Goal: Complete application form: Complete application form

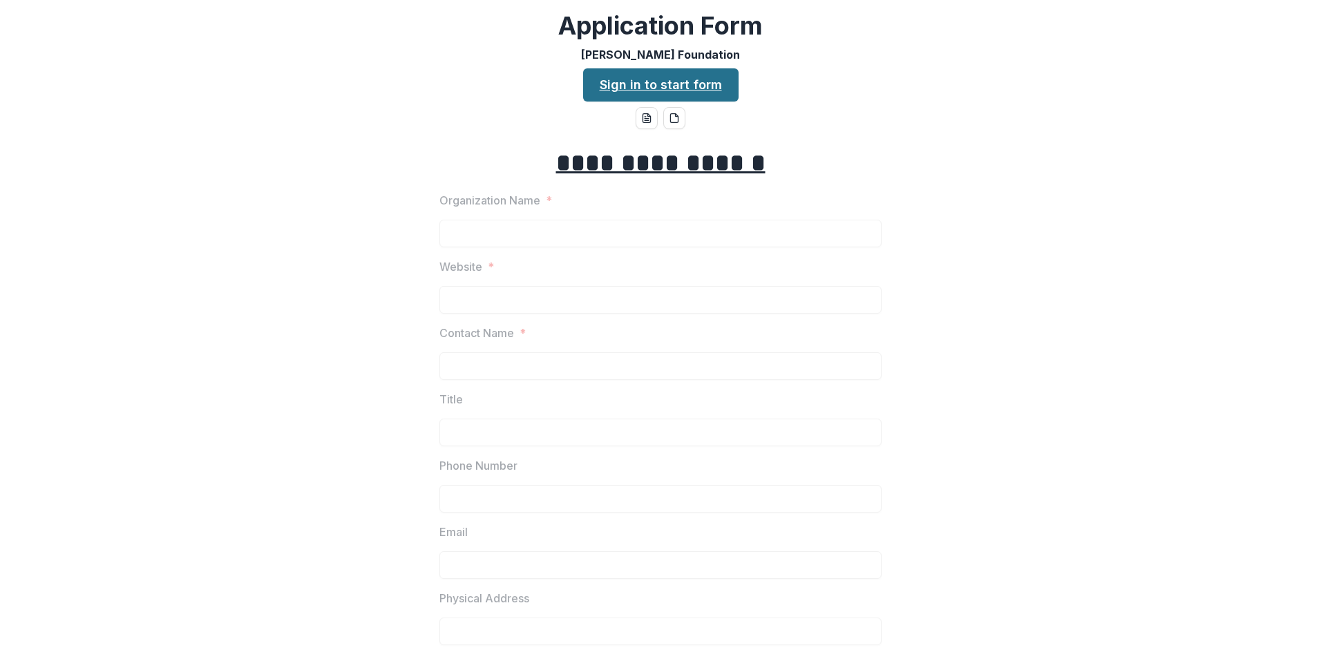
click at [694, 86] on link "Sign in to start form" at bounding box center [660, 84] width 155 height 33
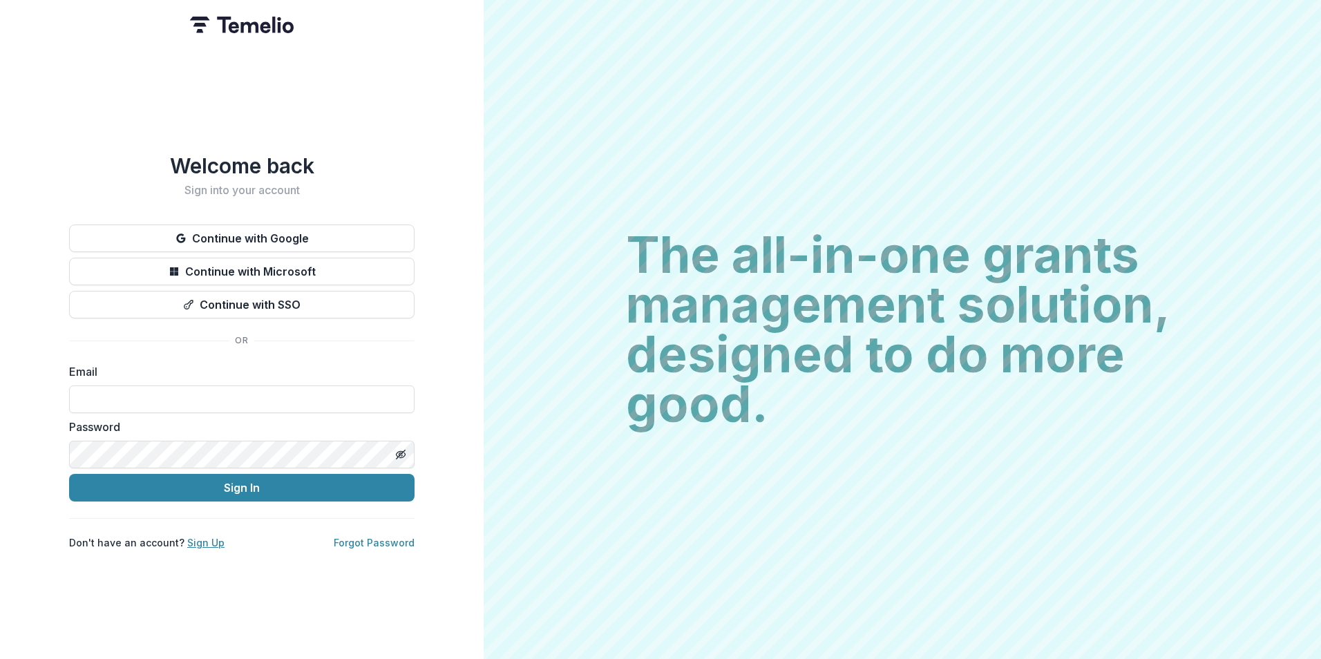
click at [202, 537] on link "Sign Up" at bounding box center [205, 543] width 37 height 12
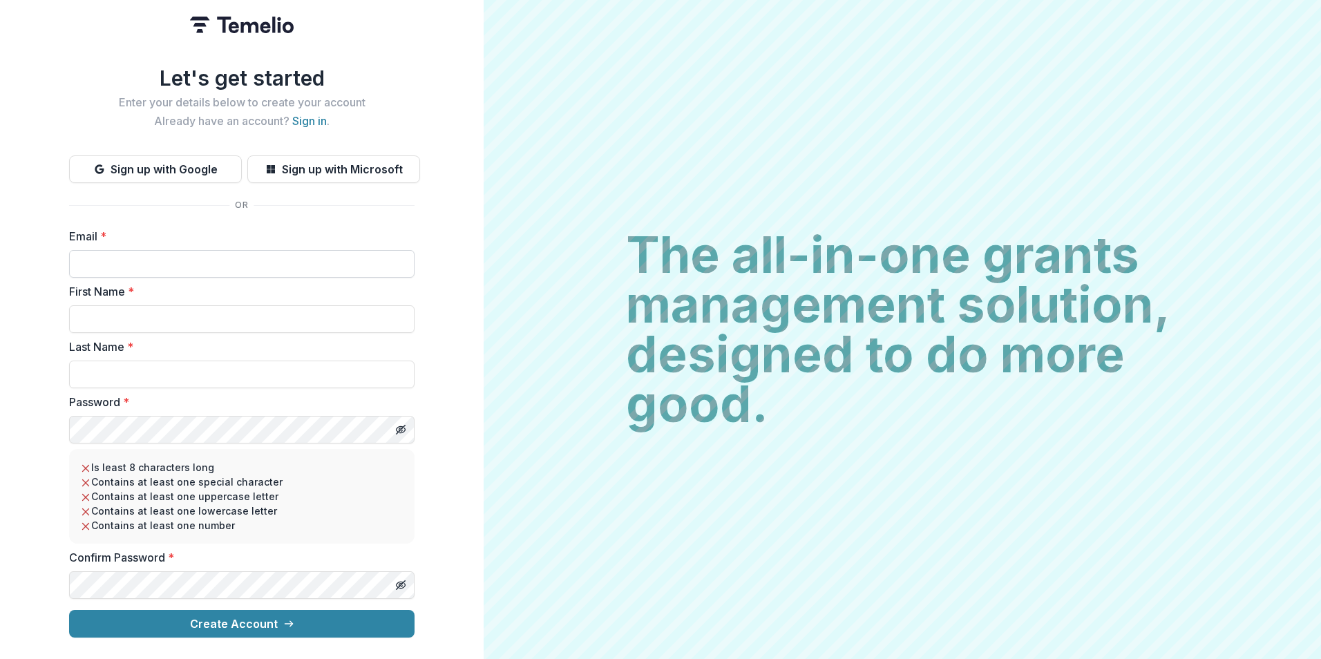
click at [169, 257] on input "Email *" at bounding box center [241, 264] width 345 height 28
type input "**********"
type input "*****"
type input "******"
drag, startPoint x: 160, startPoint y: 321, endPoint x: 46, endPoint y: 311, distance: 114.4
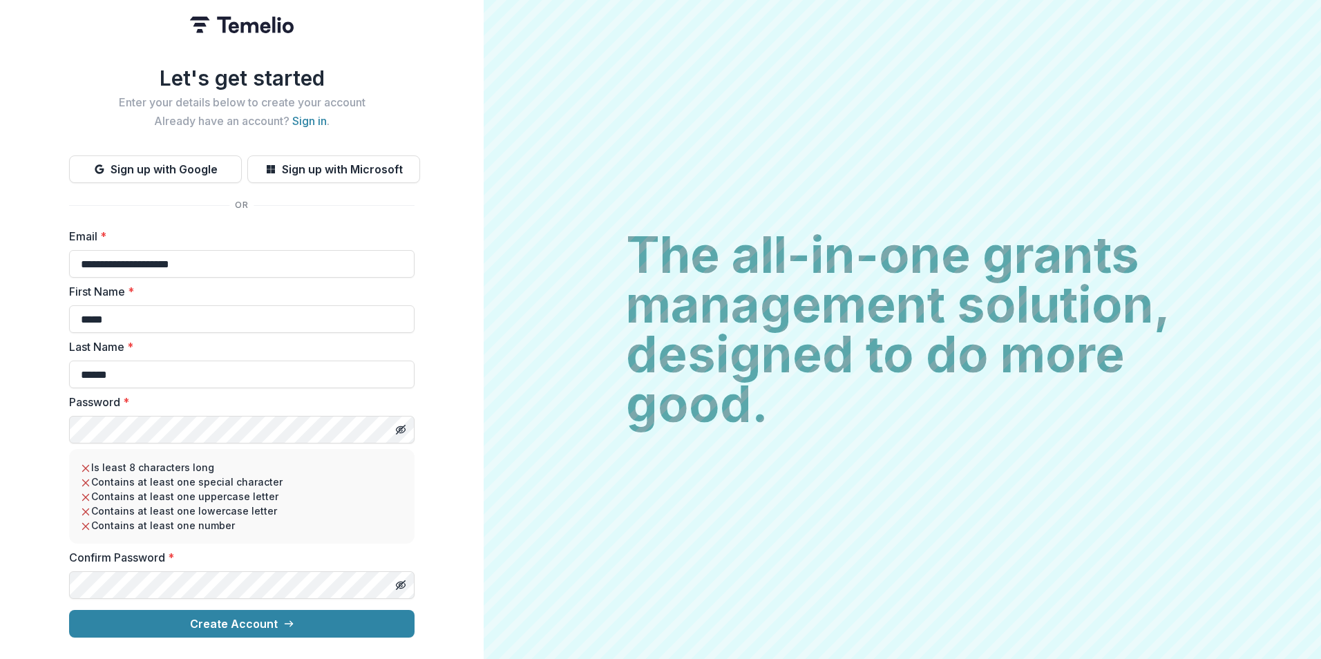
click at [46, 311] on div "**********" at bounding box center [241, 329] width 483 height 659
type input "*****"
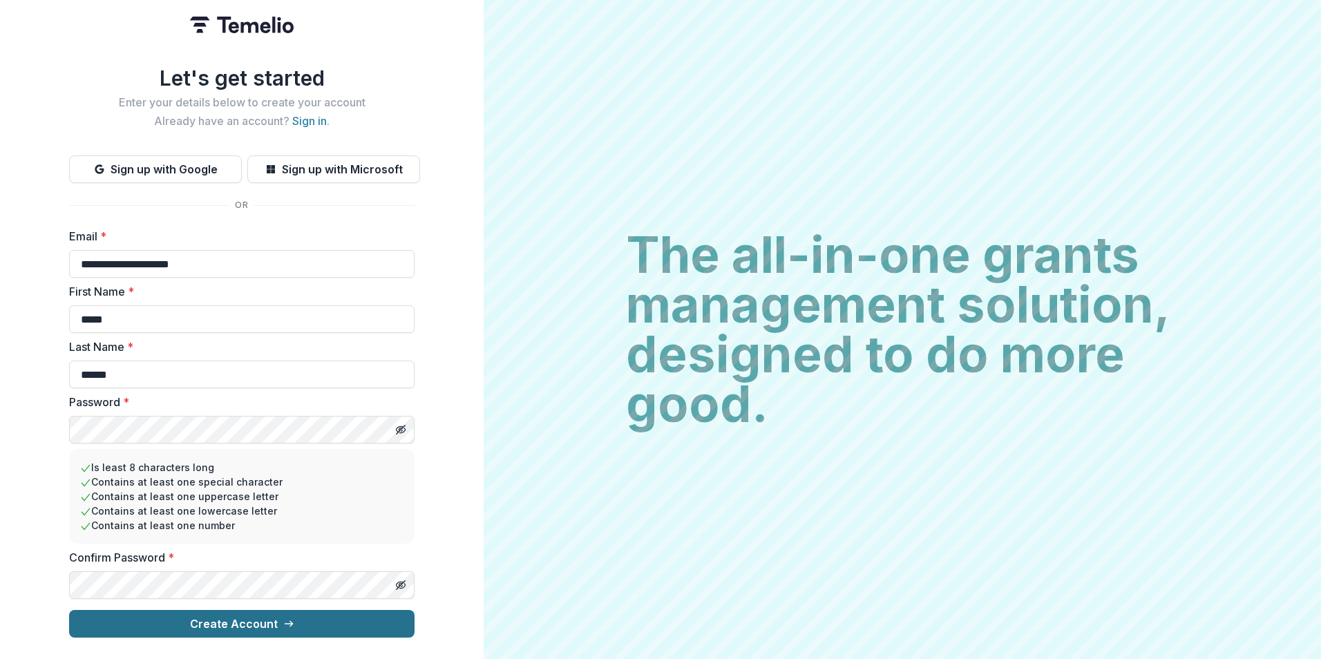
click at [294, 618] on button "Create Account" at bounding box center [241, 624] width 345 height 28
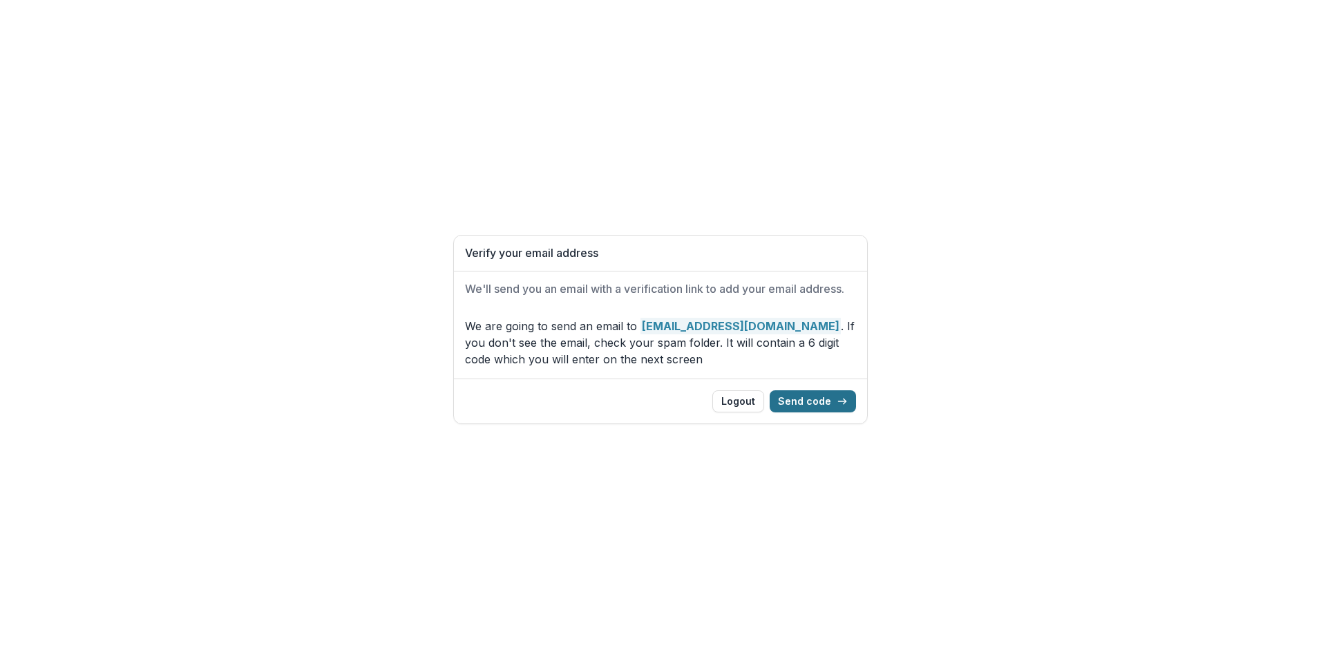
click at [827, 404] on button "Send code" at bounding box center [812, 401] width 86 height 22
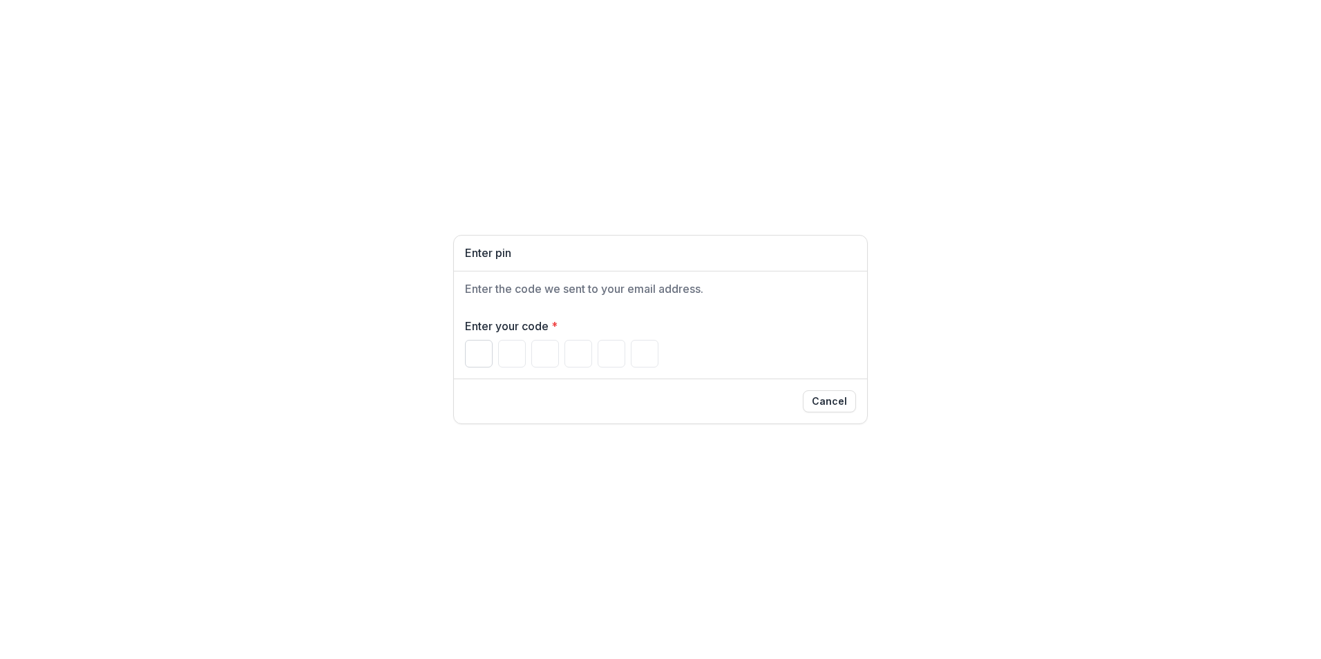
click at [481, 359] on input "Please enter your pin code" at bounding box center [479, 354] width 28 height 28
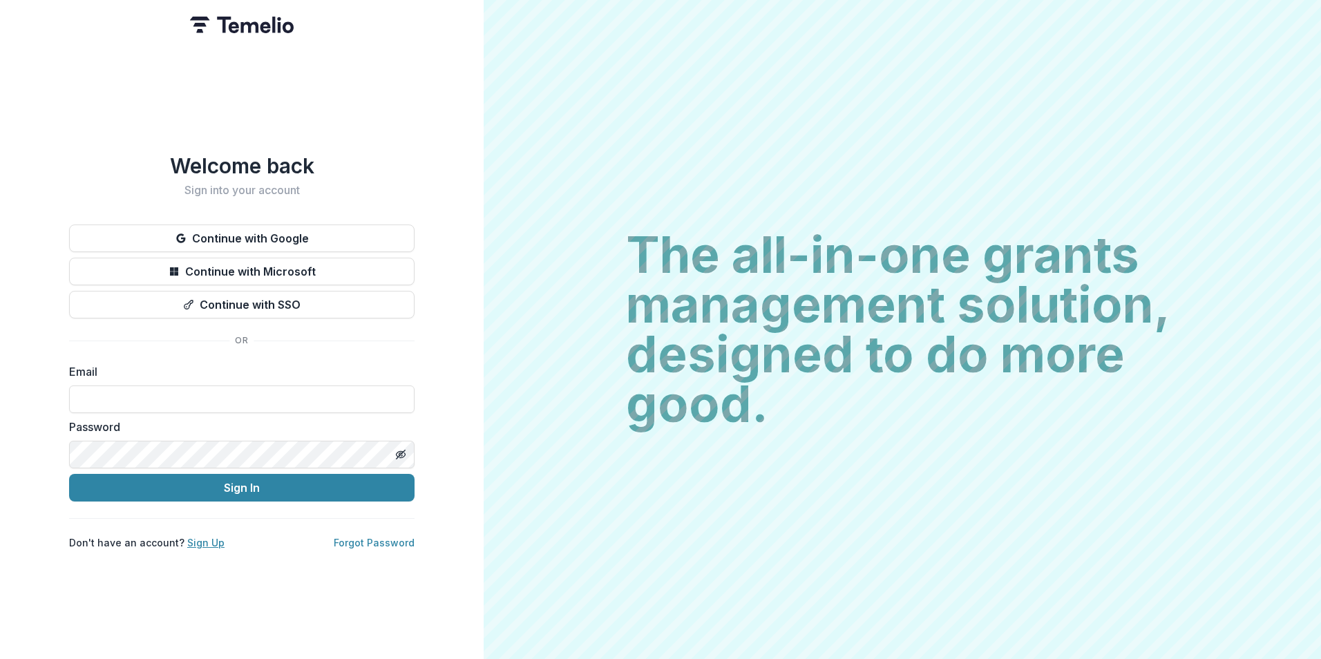
click at [199, 537] on link "Sign Up" at bounding box center [205, 543] width 37 height 12
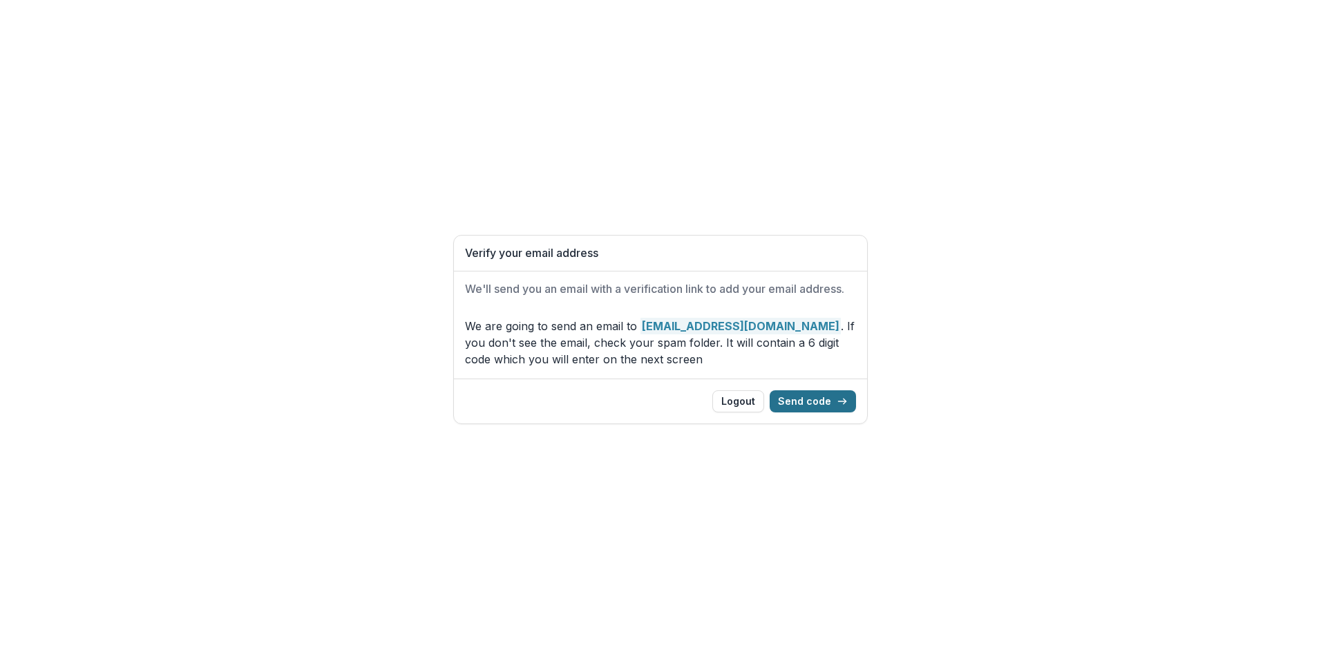
click at [799, 401] on button "Send code" at bounding box center [812, 401] width 86 height 22
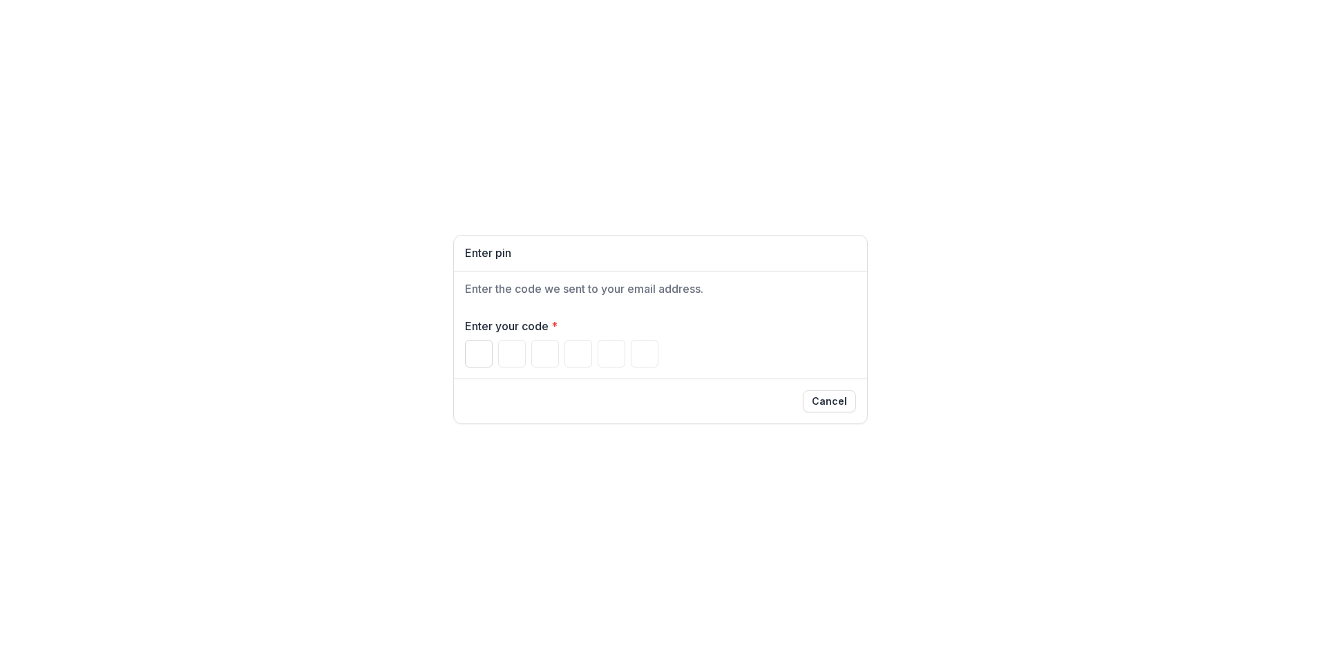
click at [478, 356] on input "Please enter your pin code" at bounding box center [479, 354] width 28 height 28
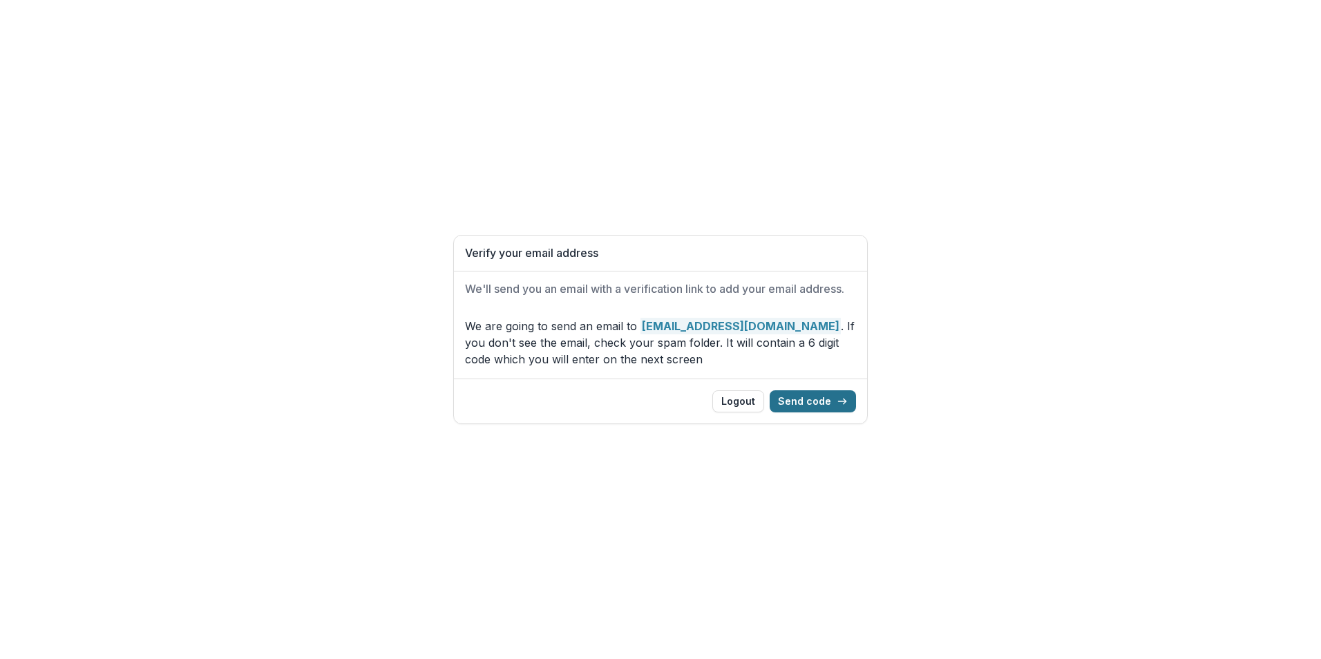
click at [813, 399] on button "Send code" at bounding box center [812, 401] width 86 height 22
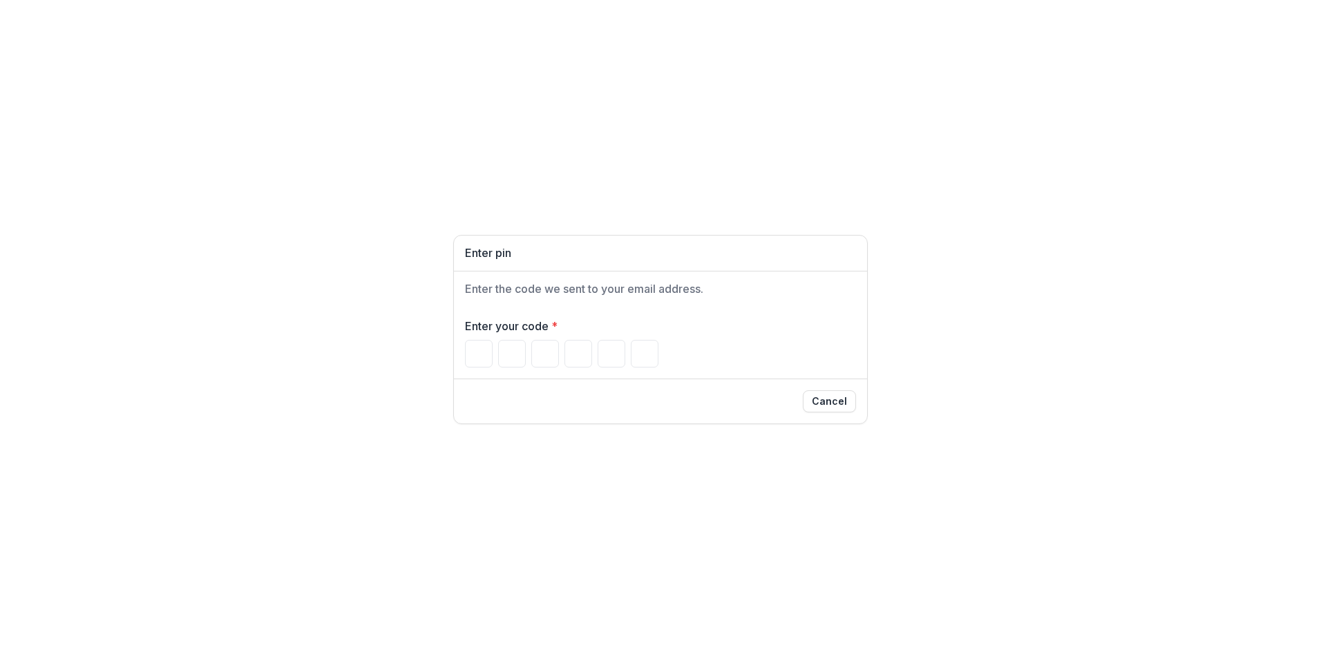
type input "*"
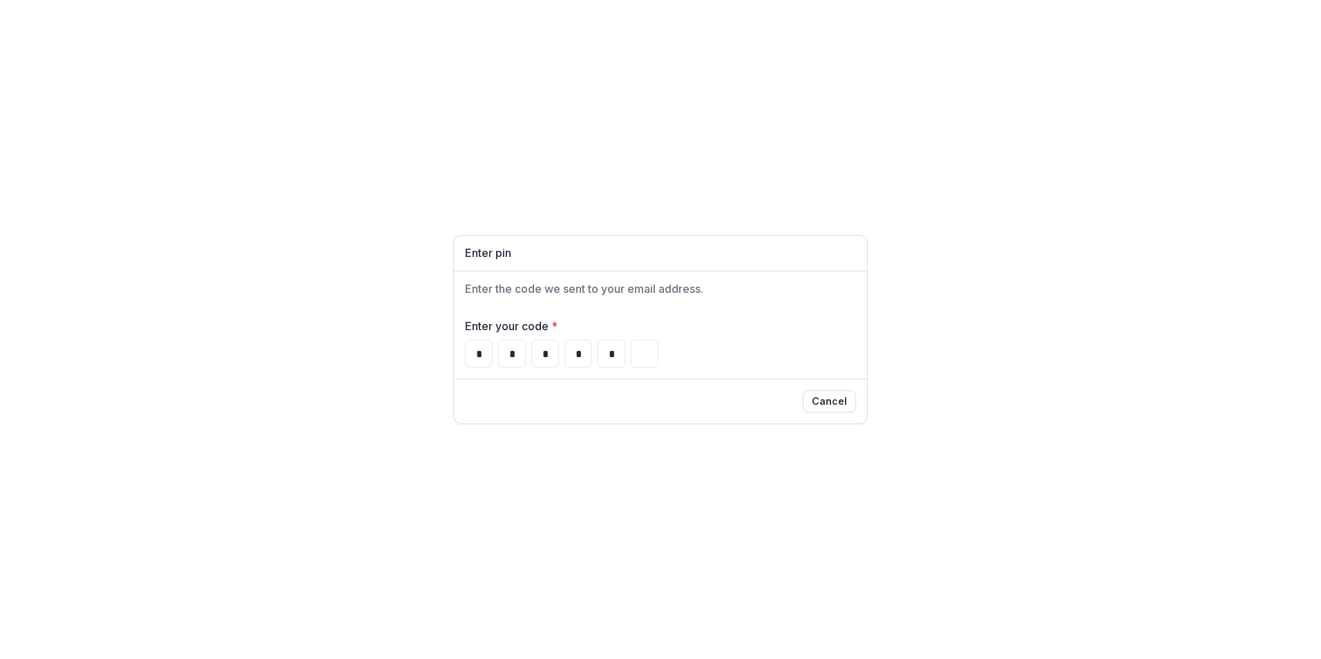
type input "*"
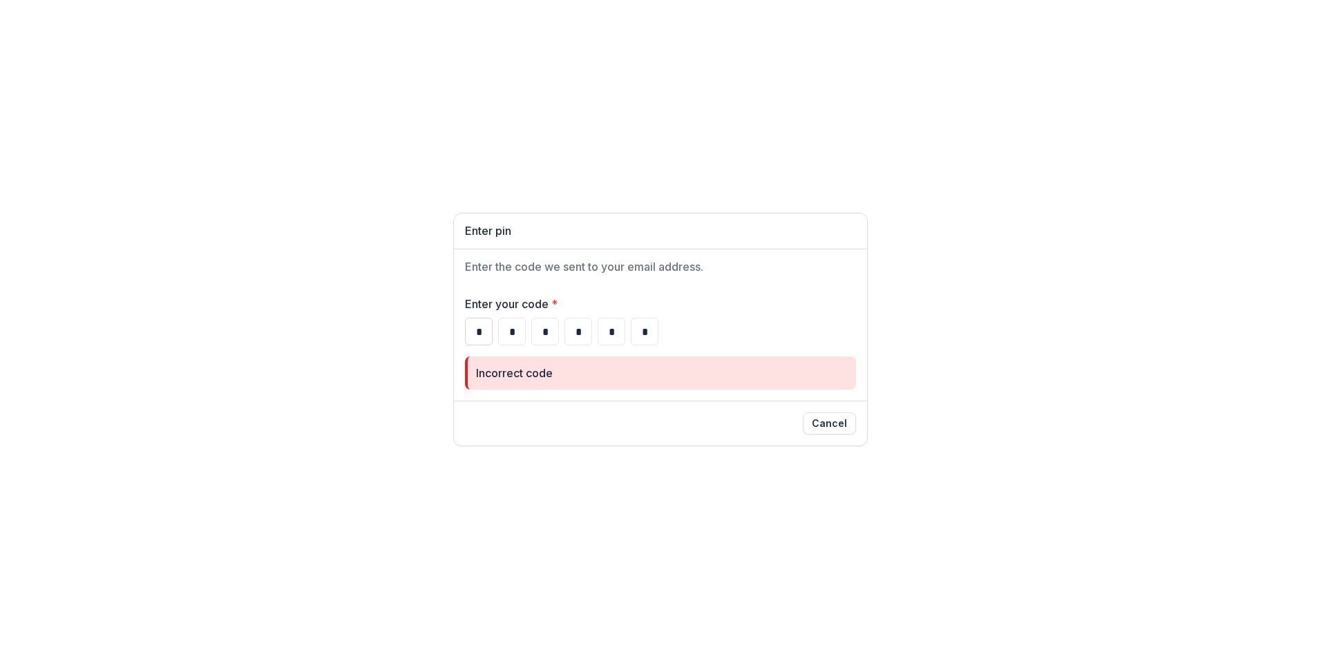
click at [482, 330] on input "*" at bounding box center [479, 332] width 28 height 28
type input "*"
click at [517, 336] on input "*" at bounding box center [512, 332] width 28 height 28
type input "*"
click at [542, 336] on input "*" at bounding box center [545, 332] width 28 height 28
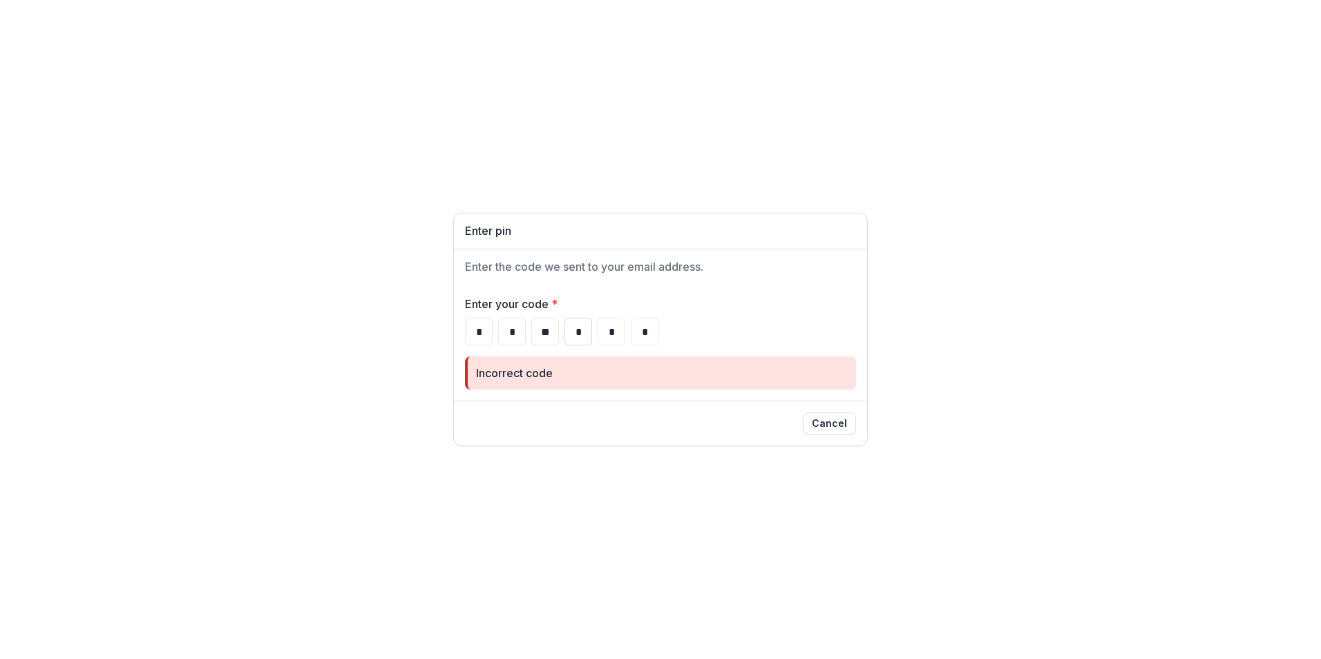
type input "*"
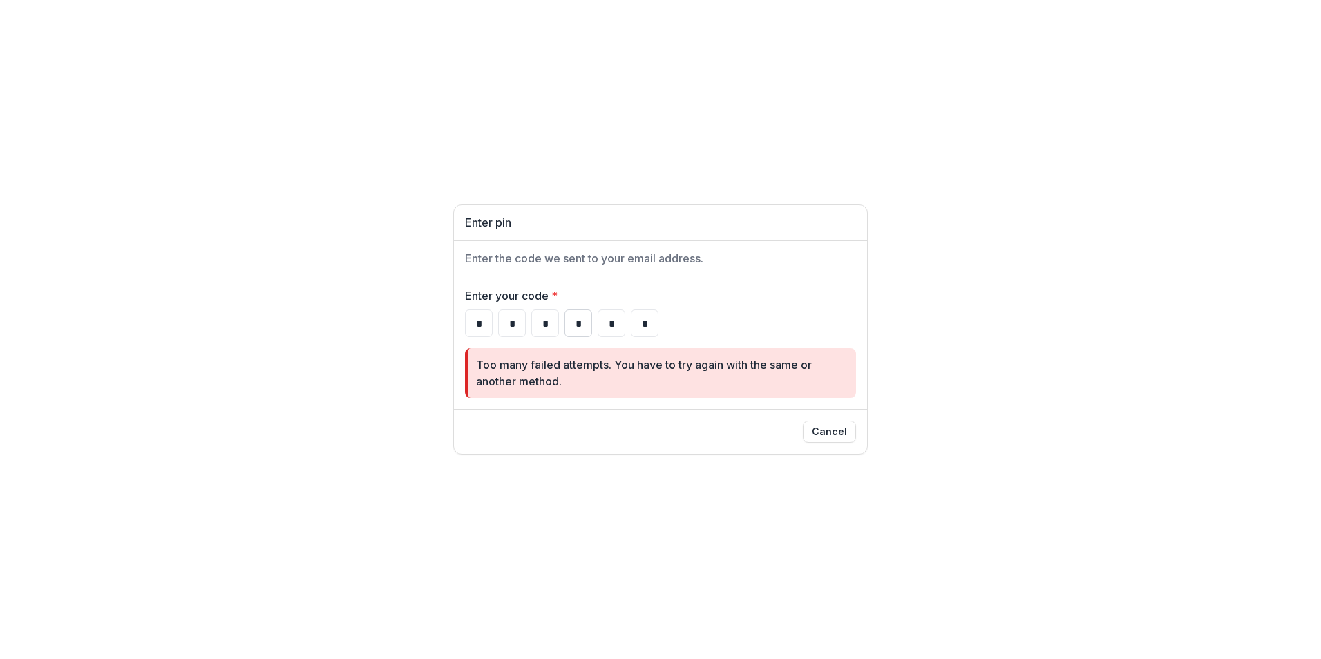
click at [584, 334] on input "*" at bounding box center [578, 323] width 28 height 28
type input "*"
click at [615, 323] on input "*" at bounding box center [611, 323] width 28 height 28
type input "*"
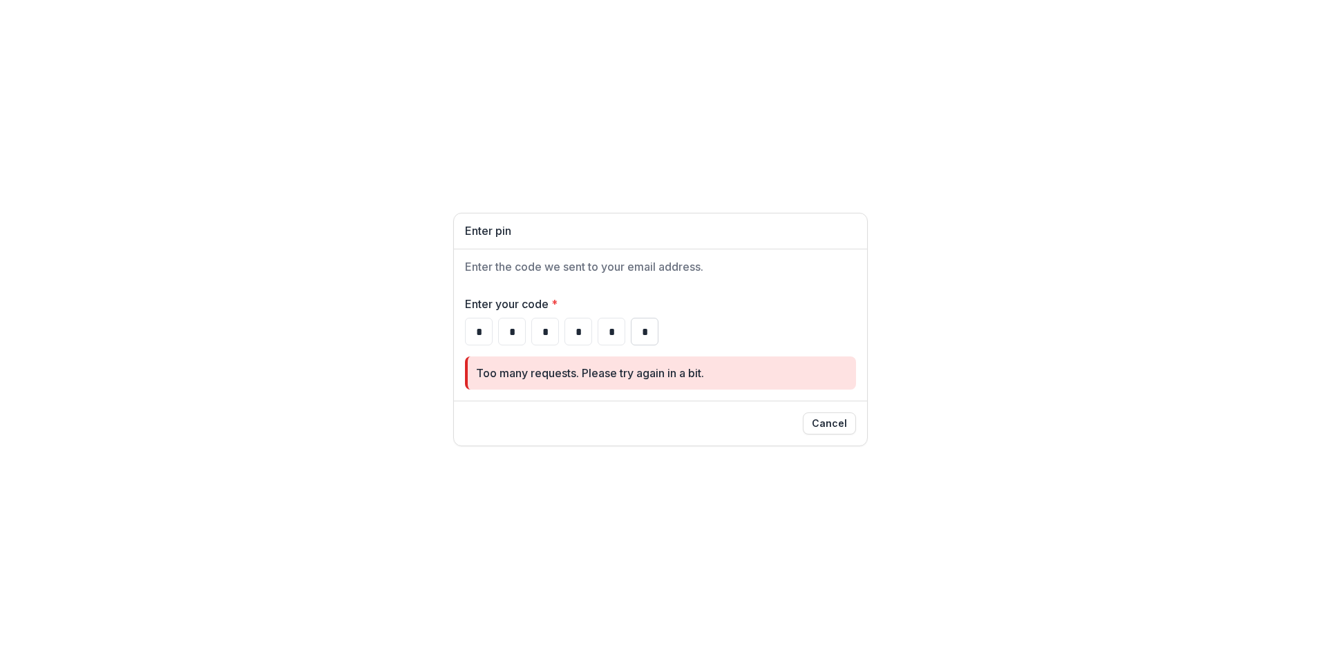
click at [641, 336] on input "*" at bounding box center [645, 332] width 28 height 28
type input "*"
click at [837, 425] on button "Cancel" at bounding box center [829, 423] width 53 height 22
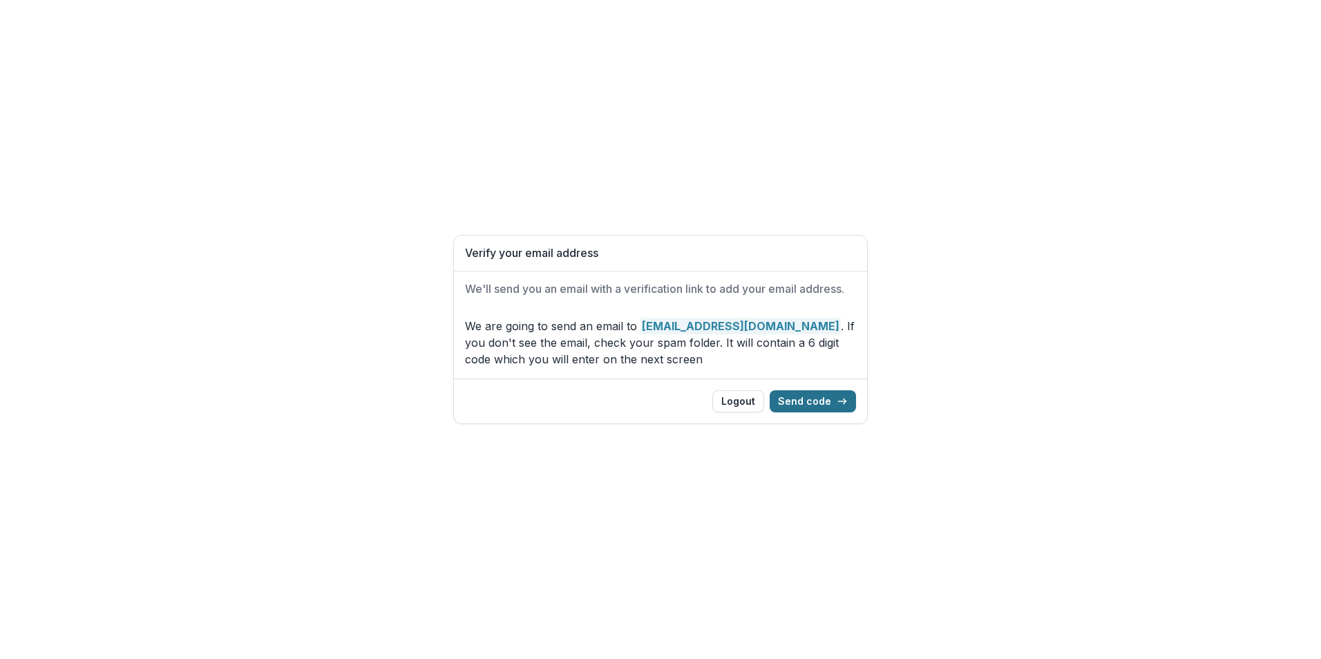
click at [823, 401] on button "Send code" at bounding box center [812, 401] width 86 height 22
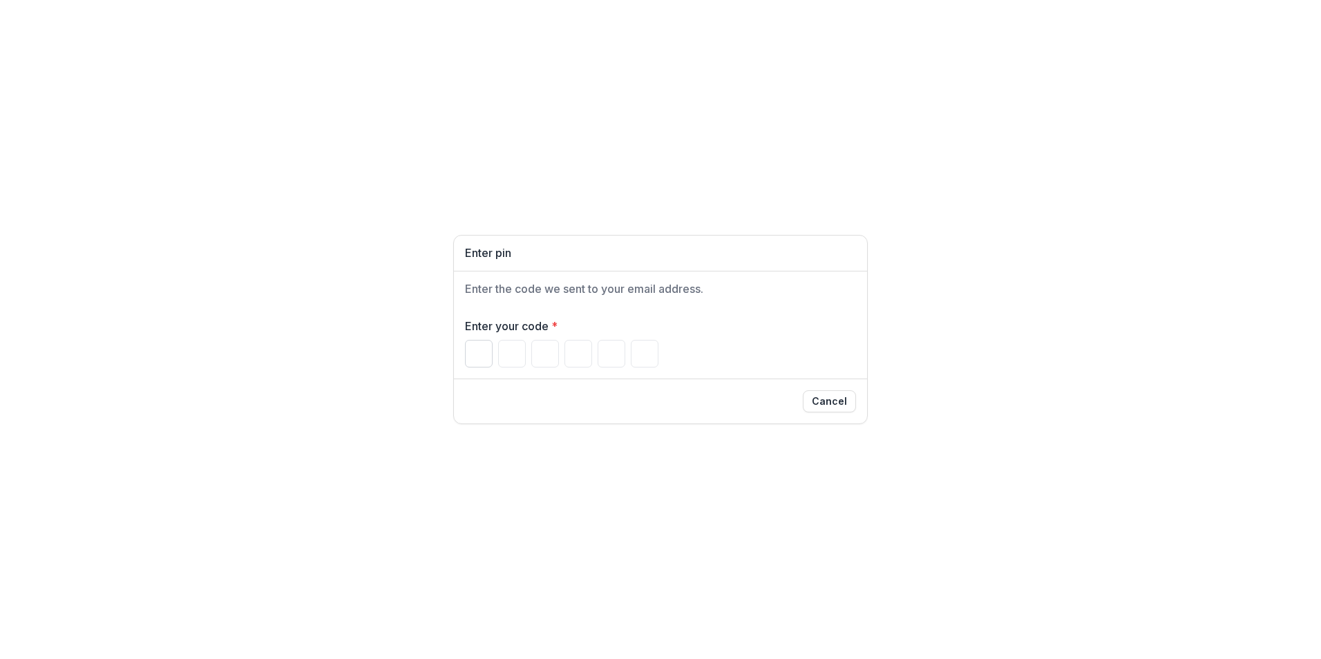
click at [477, 354] on input "Please enter your pin code" at bounding box center [479, 354] width 28 height 28
type input "*"
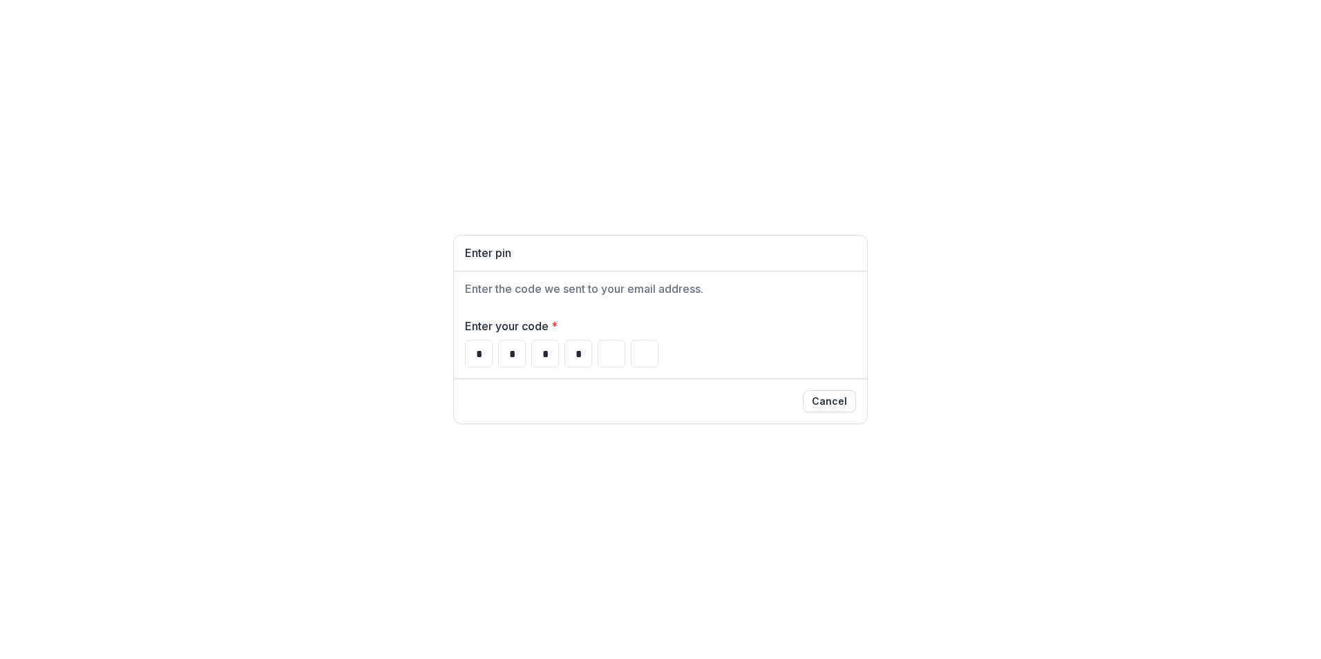
type input "*"
